Goal: Understand process/instructions: Learn how to perform a task or action

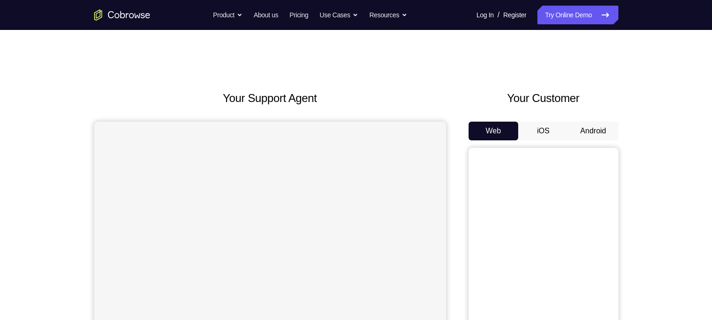
click at [587, 125] on button "Android" at bounding box center [594, 131] width 50 height 19
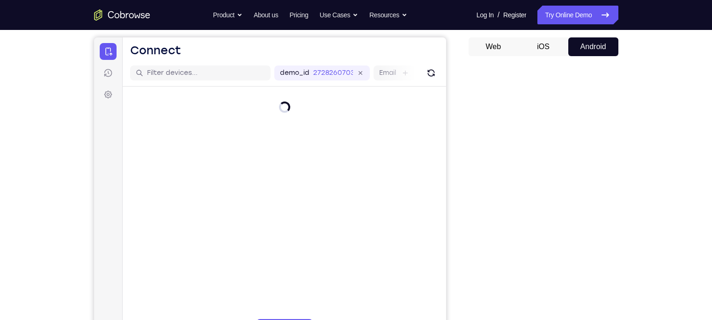
scroll to position [129, 0]
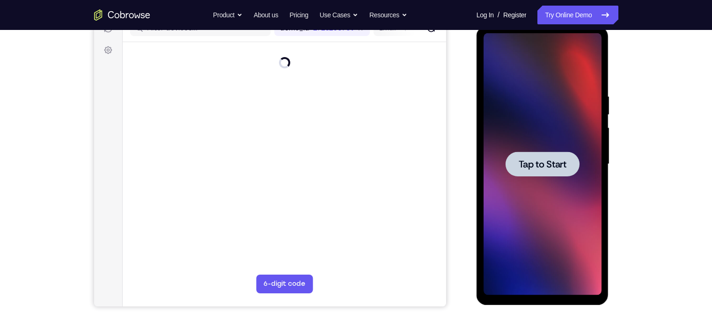
click at [535, 168] on span "Tap to Start" at bounding box center [543, 164] width 48 height 9
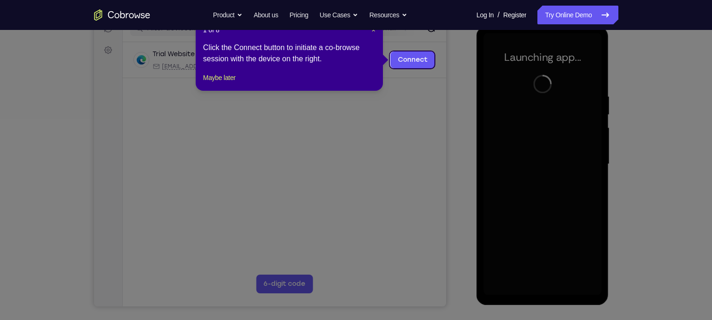
scroll to position [114, 0]
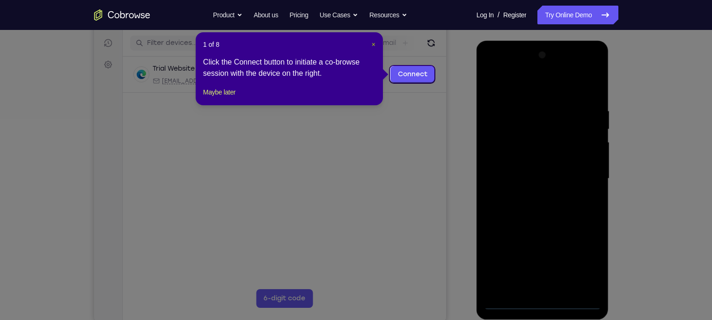
click at [372, 44] on span "×" at bounding box center [374, 44] width 4 height 7
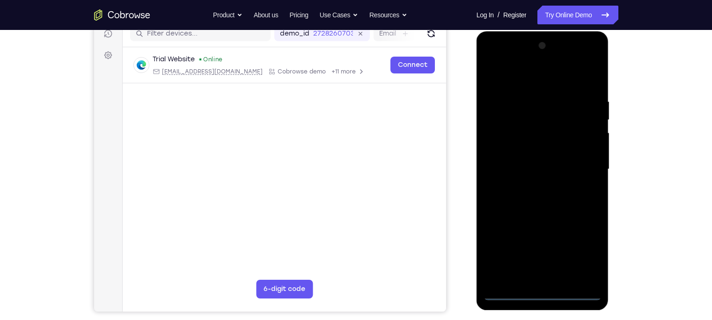
scroll to position [125, 0]
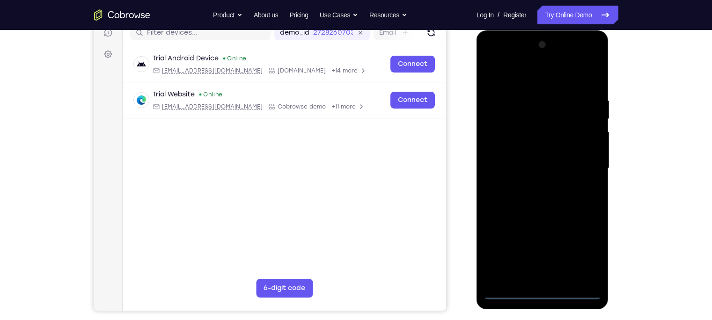
click at [543, 295] on div at bounding box center [543, 168] width 118 height 262
click at [584, 250] on div at bounding box center [543, 168] width 118 height 262
click at [520, 75] on div at bounding box center [543, 168] width 118 height 262
click at [585, 164] on div at bounding box center [543, 168] width 118 height 262
click at [534, 187] on div at bounding box center [543, 168] width 118 height 262
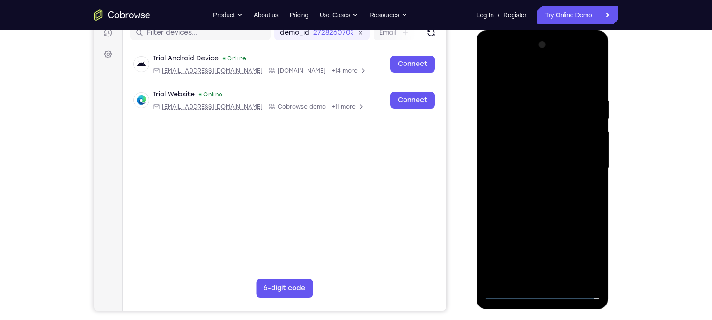
click at [527, 156] on div at bounding box center [543, 168] width 118 height 262
click at [517, 147] on div at bounding box center [543, 168] width 118 height 262
click at [512, 167] on div at bounding box center [543, 168] width 118 height 262
click at [521, 202] on div at bounding box center [543, 168] width 118 height 262
click at [595, 87] on div at bounding box center [543, 168] width 118 height 262
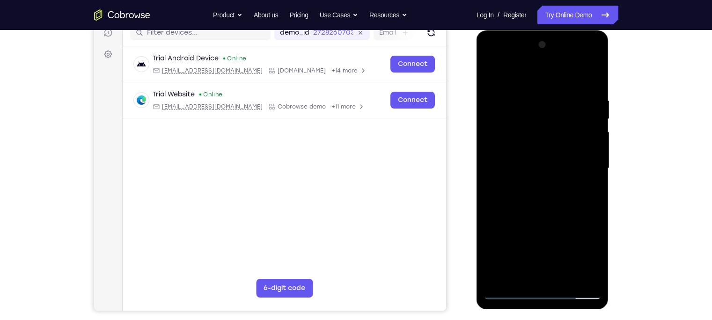
click at [533, 100] on div at bounding box center [543, 168] width 118 height 262
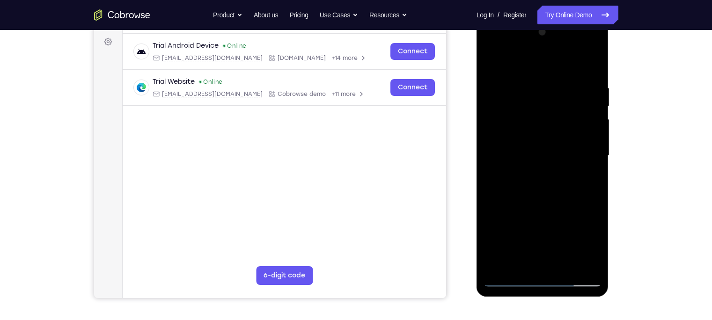
scroll to position [138, 0]
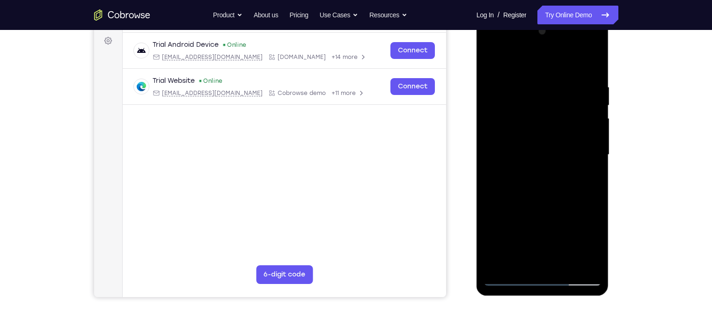
click at [592, 67] on div at bounding box center [543, 155] width 118 height 262
click at [561, 86] on div at bounding box center [543, 155] width 118 height 262
click at [591, 61] on div at bounding box center [543, 155] width 118 height 262
click at [584, 76] on div at bounding box center [543, 155] width 118 height 262
click at [587, 67] on div at bounding box center [543, 155] width 118 height 262
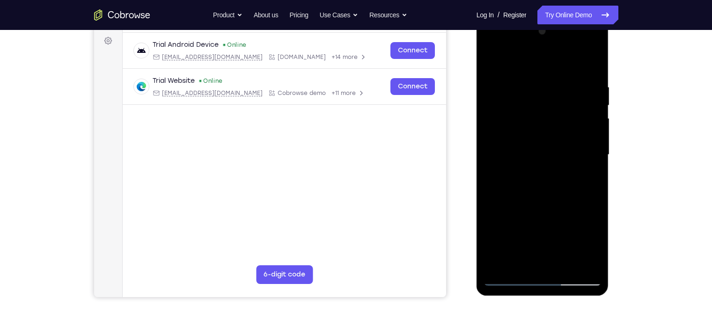
drag, startPoint x: 582, startPoint y: 76, endPoint x: 516, endPoint y: 83, distance: 65.9
click at [516, 83] on div at bounding box center [543, 155] width 118 height 262
drag, startPoint x: 553, startPoint y: 82, endPoint x: 489, endPoint y: 87, distance: 63.4
click at [489, 87] on div at bounding box center [543, 155] width 118 height 262
drag, startPoint x: 582, startPoint y: 76, endPoint x: 489, endPoint y: 90, distance: 93.3
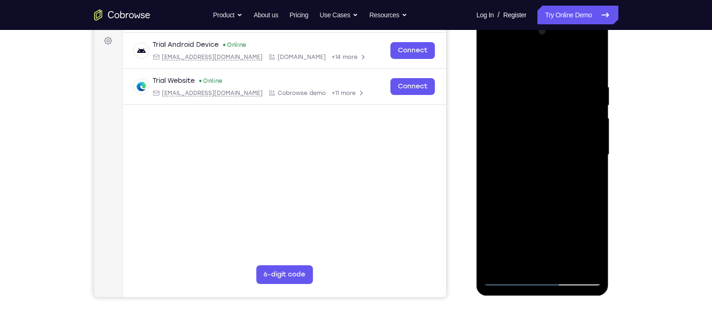
click at [489, 90] on div at bounding box center [543, 155] width 118 height 262
drag, startPoint x: 572, startPoint y: 81, endPoint x: 520, endPoint y: 91, distance: 53.5
click at [520, 91] on div at bounding box center [543, 155] width 118 height 262
click at [565, 262] on div at bounding box center [543, 155] width 118 height 262
click at [528, 196] on div at bounding box center [543, 155] width 118 height 262
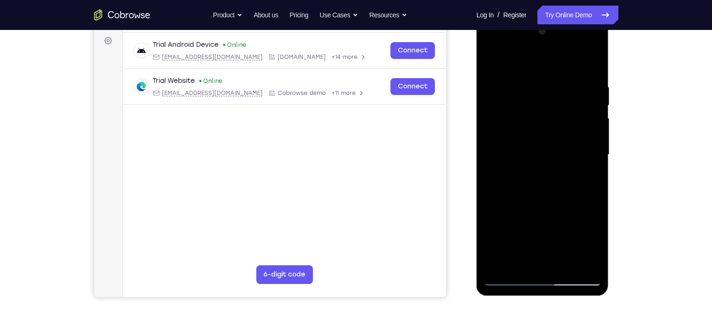
click at [554, 167] on div at bounding box center [543, 155] width 118 height 262
drag, startPoint x: 560, startPoint y: 95, endPoint x: 501, endPoint y: 103, distance: 59.5
click at [501, 103] on div at bounding box center [543, 155] width 118 height 262
drag, startPoint x: 576, startPoint y: 98, endPoint x: 508, endPoint y: 107, distance: 68.0
click at [508, 107] on div at bounding box center [543, 155] width 118 height 262
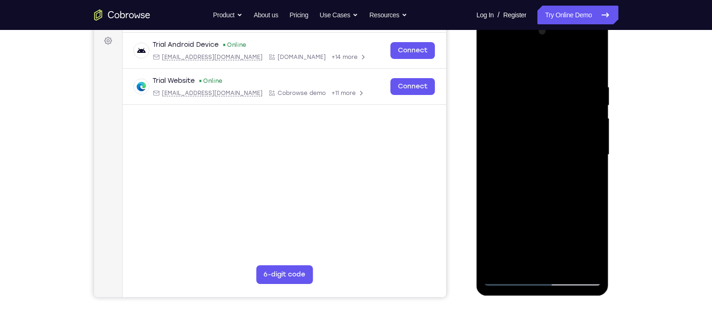
drag, startPoint x: 585, startPoint y: 97, endPoint x: 533, endPoint y: 104, distance: 52.4
click at [533, 104] on div at bounding box center [543, 155] width 118 height 262
drag, startPoint x: 569, startPoint y: 155, endPoint x: 567, endPoint y: 149, distance: 6.4
click at [567, 149] on div at bounding box center [543, 155] width 118 height 262
click at [491, 61] on div at bounding box center [543, 155] width 118 height 262
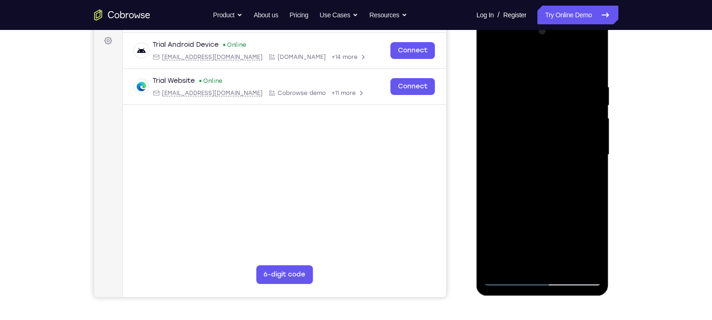
drag, startPoint x: 576, startPoint y: 92, endPoint x: 492, endPoint y: 95, distance: 83.9
click at [492, 95] on div at bounding box center [543, 155] width 118 height 262
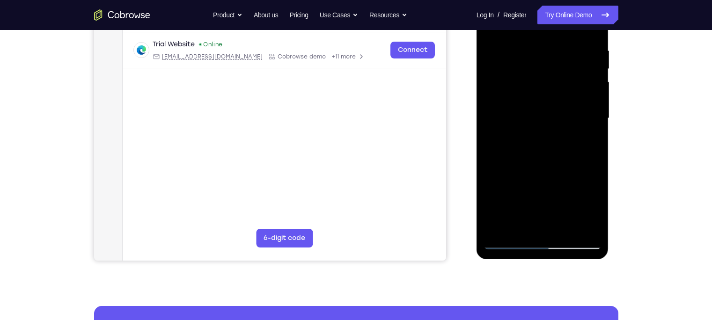
scroll to position [143, 0]
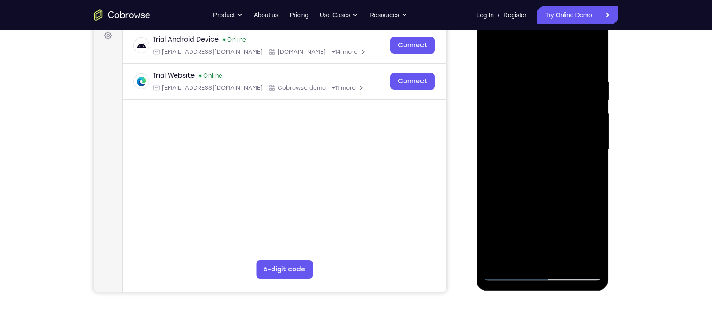
drag, startPoint x: 553, startPoint y: 116, endPoint x: 580, endPoint y: 269, distance: 155.1
click at [580, 269] on div at bounding box center [543, 150] width 118 height 262
click at [581, 79] on div at bounding box center [543, 150] width 118 height 262
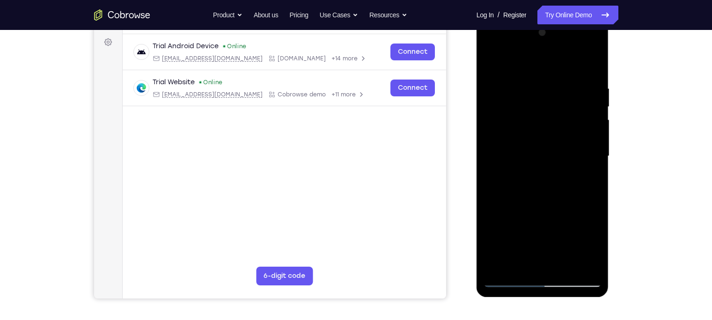
scroll to position [136, 0]
click at [592, 66] on div at bounding box center [543, 157] width 118 height 262
drag, startPoint x: 558, startPoint y: 210, endPoint x: 542, endPoint y: 89, distance: 121.4
click at [542, 89] on div at bounding box center [543, 157] width 118 height 262
drag, startPoint x: 547, startPoint y: 134, endPoint x: 565, endPoint y: 259, distance: 126.0
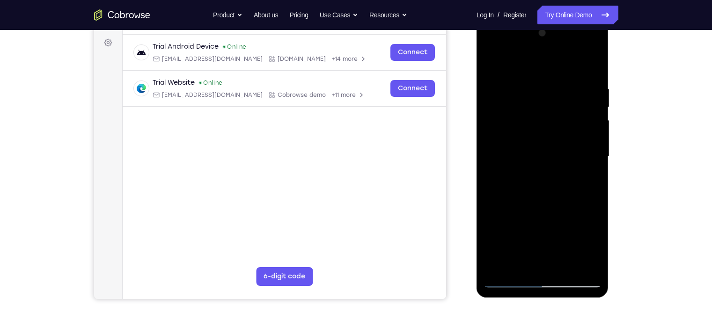
click at [565, 259] on div at bounding box center [543, 157] width 118 height 262
click at [532, 83] on div at bounding box center [543, 157] width 118 height 262
click at [518, 65] on div at bounding box center [543, 157] width 118 height 262
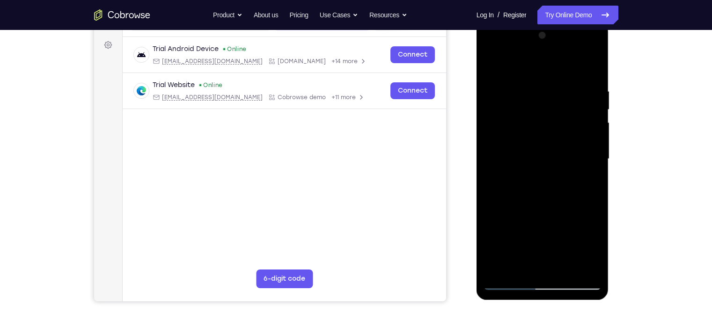
scroll to position [134, 0]
drag, startPoint x: 536, startPoint y: 231, endPoint x: 532, endPoint y: 118, distance: 112.9
click at [532, 118] on div at bounding box center [543, 159] width 118 height 262
click at [491, 62] on div at bounding box center [543, 159] width 118 height 262
click at [591, 68] on div at bounding box center [543, 159] width 118 height 262
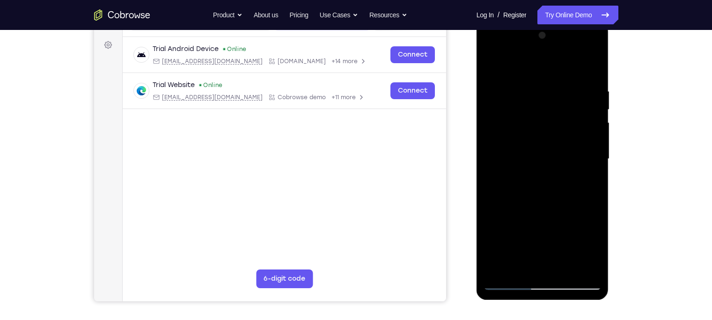
click at [494, 272] on div at bounding box center [543, 159] width 118 height 262
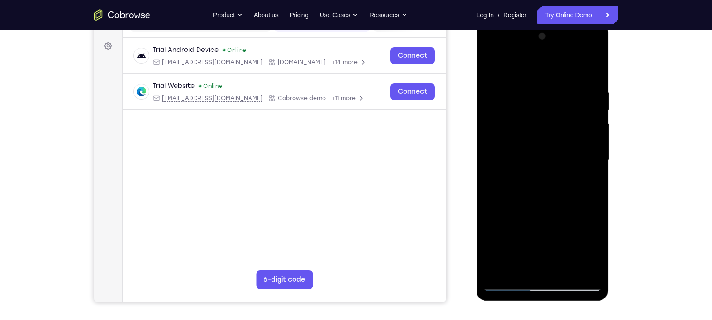
click at [553, 86] on div at bounding box center [543, 160] width 118 height 262
click at [589, 70] on div at bounding box center [543, 160] width 118 height 262
drag, startPoint x: 576, startPoint y: 206, endPoint x: 570, endPoint y: 64, distance: 142.0
click at [570, 64] on div at bounding box center [543, 160] width 118 height 262
drag, startPoint x: 563, startPoint y: 204, endPoint x: 551, endPoint y: 71, distance: 134.0
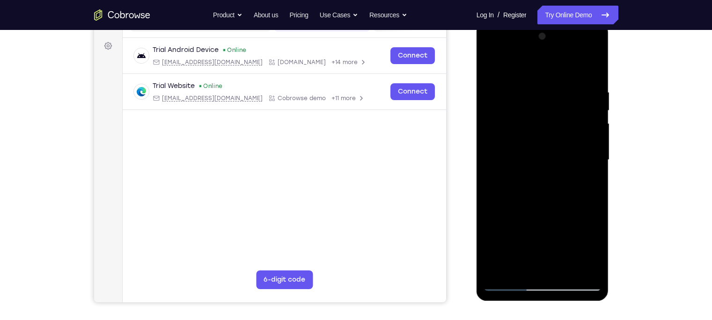
click at [551, 71] on div at bounding box center [543, 160] width 118 height 262
drag, startPoint x: 558, startPoint y: 229, endPoint x: 540, endPoint y: 94, distance: 137.0
click at [540, 94] on div at bounding box center [543, 160] width 118 height 262
drag, startPoint x: 547, startPoint y: 81, endPoint x: 547, endPoint y: 108, distance: 27.6
click at [547, 108] on div at bounding box center [543, 160] width 118 height 262
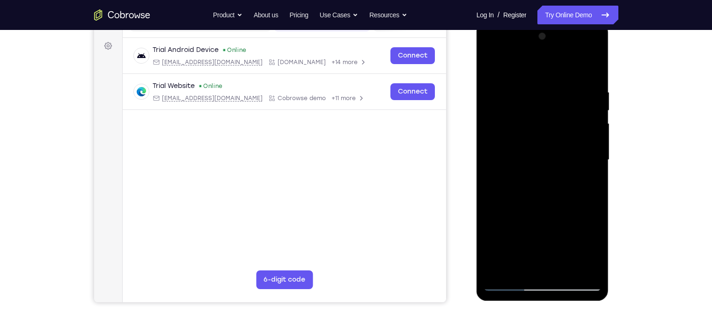
click at [593, 228] on div at bounding box center [543, 160] width 118 height 262
drag, startPoint x: 566, startPoint y: 223, endPoint x: 543, endPoint y: 82, distance: 142.9
click at [543, 82] on div at bounding box center [543, 160] width 118 height 262
drag, startPoint x: 549, startPoint y: 207, endPoint x: 537, endPoint y: 140, distance: 68.9
click at [537, 140] on div at bounding box center [543, 160] width 118 height 262
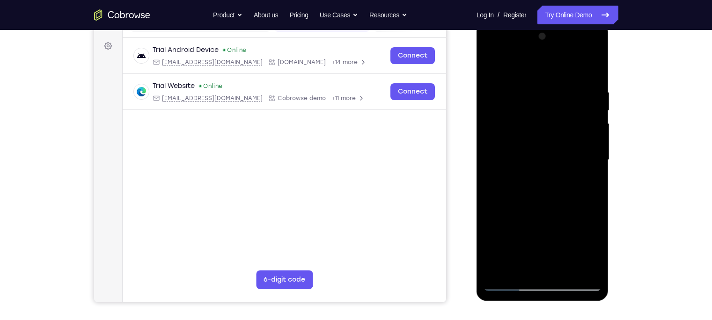
click at [592, 169] on div at bounding box center [543, 160] width 118 height 262
drag, startPoint x: 578, startPoint y: 201, endPoint x: 538, endPoint y: 117, distance: 93.2
click at [538, 117] on div at bounding box center [543, 160] width 118 height 262
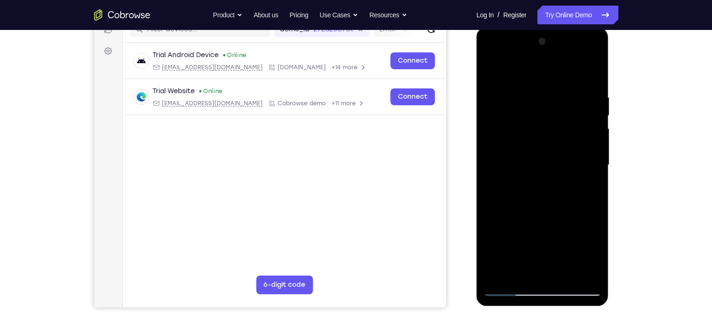
scroll to position [127, 0]
drag, startPoint x: 549, startPoint y: 197, endPoint x: 522, endPoint y: 90, distance: 110.7
click at [522, 90] on div at bounding box center [543, 166] width 118 height 262
drag, startPoint x: 547, startPoint y: 212, endPoint x: 507, endPoint y: 93, distance: 125.4
click at [507, 93] on div at bounding box center [543, 166] width 118 height 262
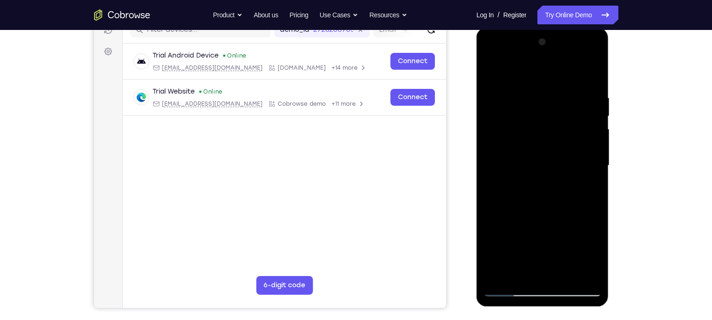
drag, startPoint x: 536, startPoint y: 231, endPoint x: 535, endPoint y: 125, distance: 106.3
click at [535, 125] on div at bounding box center [543, 166] width 118 height 262
drag, startPoint x: 537, startPoint y: 203, endPoint x: 520, endPoint y: 90, distance: 113.7
click at [520, 90] on div at bounding box center [543, 166] width 118 height 262
drag, startPoint x: 534, startPoint y: 207, endPoint x: 522, endPoint y: 95, distance: 112.6
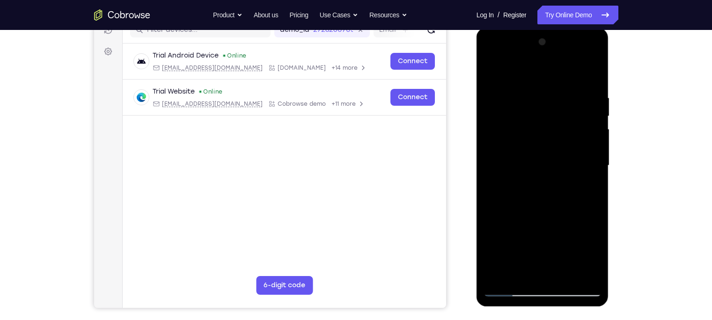
click at [522, 95] on div at bounding box center [543, 166] width 118 height 262
drag, startPoint x: 535, startPoint y: 180, endPoint x: 530, endPoint y: 141, distance: 39.7
click at [530, 141] on div at bounding box center [543, 166] width 118 height 262
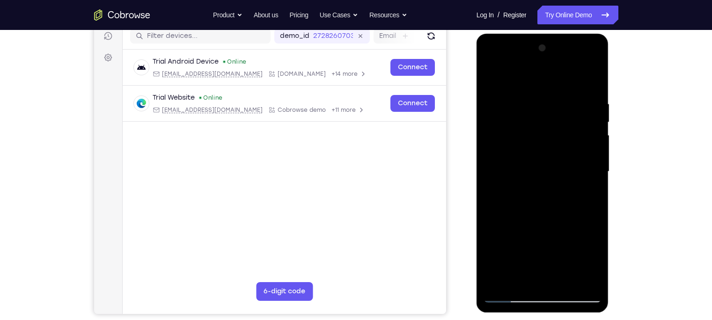
scroll to position [121, 0]
click at [595, 175] on div at bounding box center [543, 172] width 118 height 262
click at [491, 176] on div at bounding box center [543, 172] width 118 height 262
click at [589, 177] on div at bounding box center [543, 172] width 118 height 262
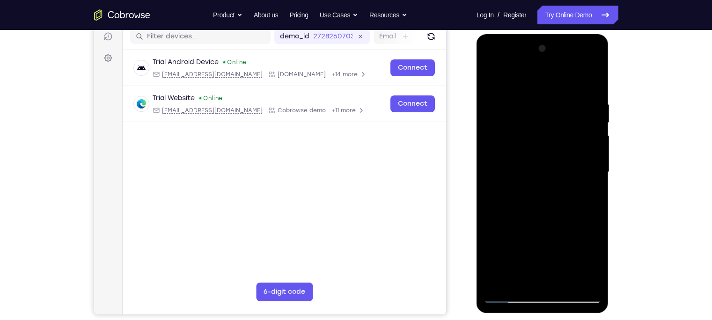
click at [592, 176] on div at bounding box center [543, 172] width 118 height 262
click at [489, 172] on div at bounding box center [543, 172] width 118 height 262
drag, startPoint x: 532, startPoint y: 196, endPoint x: 525, endPoint y: 116, distance: 80.4
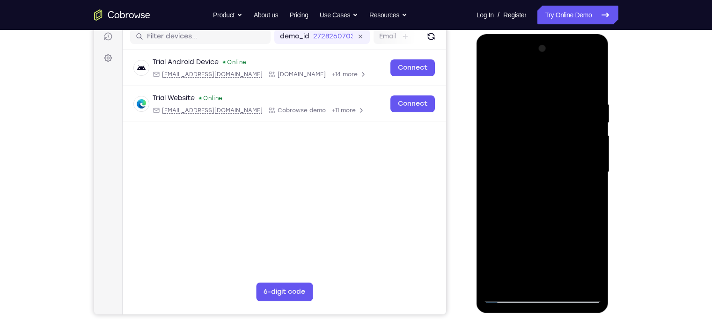
click at [525, 116] on div at bounding box center [543, 172] width 118 height 262
drag, startPoint x: 544, startPoint y: 184, endPoint x: 511, endPoint y: 47, distance: 140.2
click at [511, 47] on div at bounding box center [543, 172] width 118 height 262
drag, startPoint x: 538, startPoint y: 163, endPoint x: 507, endPoint y: 67, distance: 101.3
click at [507, 67] on div at bounding box center [543, 172] width 118 height 262
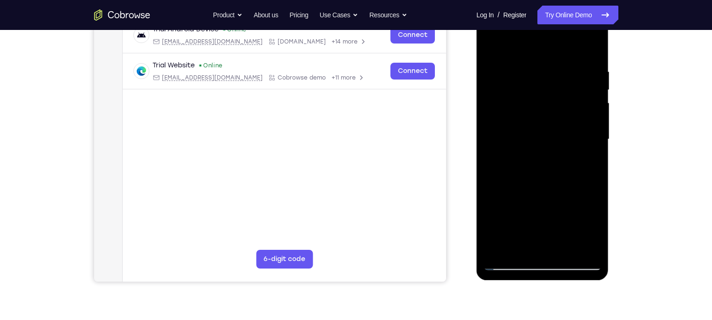
scroll to position [159, 0]
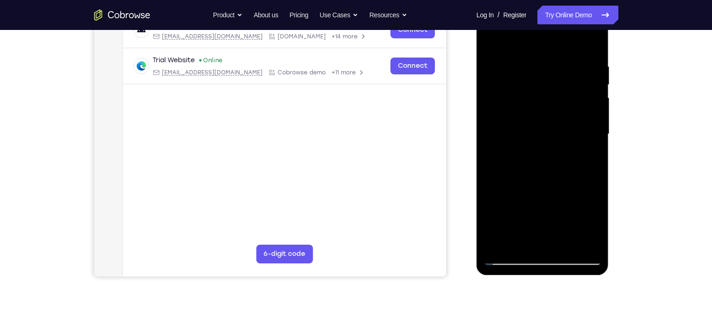
drag, startPoint x: 559, startPoint y: 201, endPoint x: 536, endPoint y: 90, distance: 113.0
click at [536, 90] on div at bounding box center [543, 134] width 118 height 262
drag, startPoint x: 572, startPoint y: 170, endPoint x: 532, endPoint y: 54, distance: 122.8
click at [532, 54] on div at bounding box center [543, 134] width 118 height 262
drag, startPoint x: 551, startPoint y: 156, endPoint x: 513, endPoint y: 66, distance: 97.8
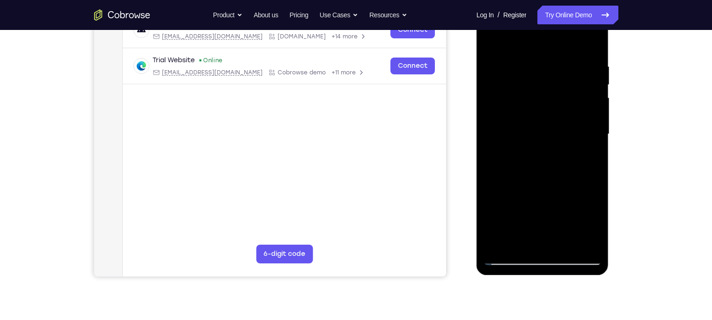
click at [513, 66] on div at bounding box center [543, 134] width 118 height 262
drag, startPoint x: 554, startPoint y: 204, endPoint x: 522, endPoint y: 95, distance: 113.8
click at [522, 95] on div at bounding box center [543, 134] width 118 height 262
click at [565, 246] on div at bounding box center [543, 134] width 118 height 262
